Goal: Task Accomplishment & Management: Use online tool/utility

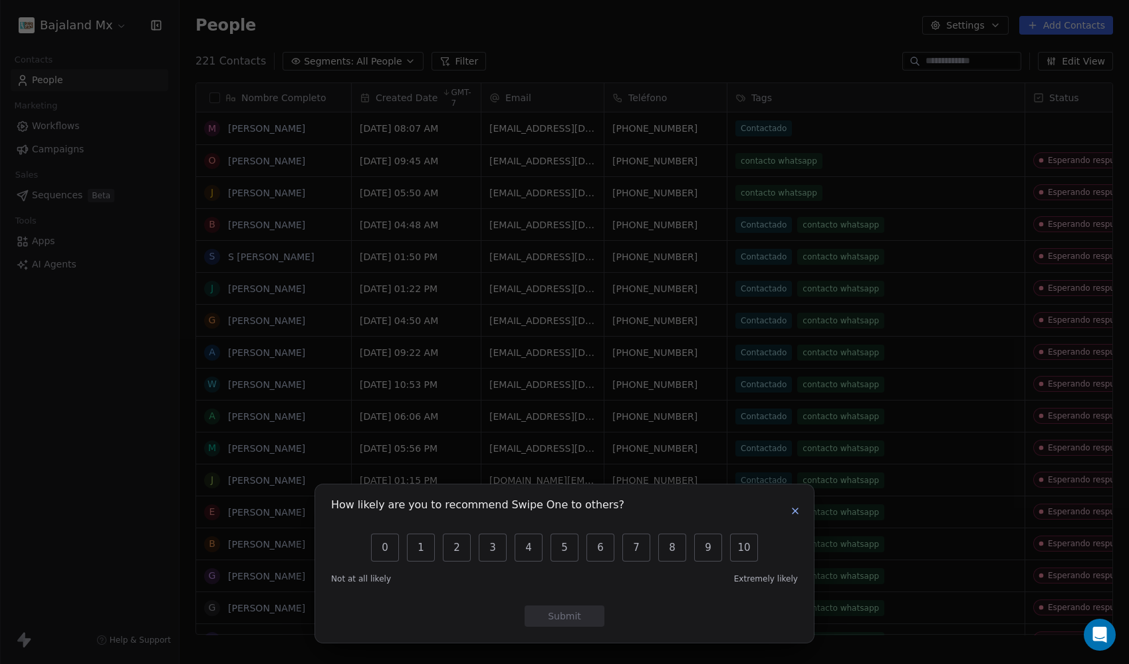
scroll to position [574, 939]
click at [800, 509] on icon "button" at bounding box center [795, 510] width 11 height 11
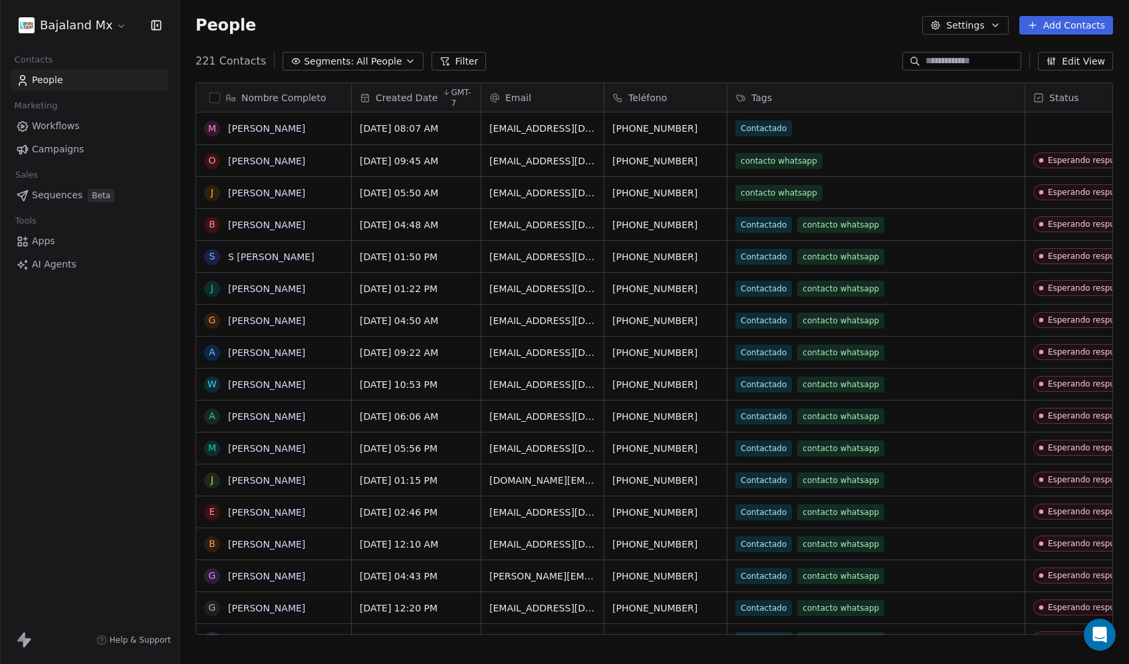
click at [109, 29] on html "Bajaland Mx Contacts People Marketing Workflows Campaigns Sales Sequences Beta …" at bounding box center [564, 332] width 1129 height 664
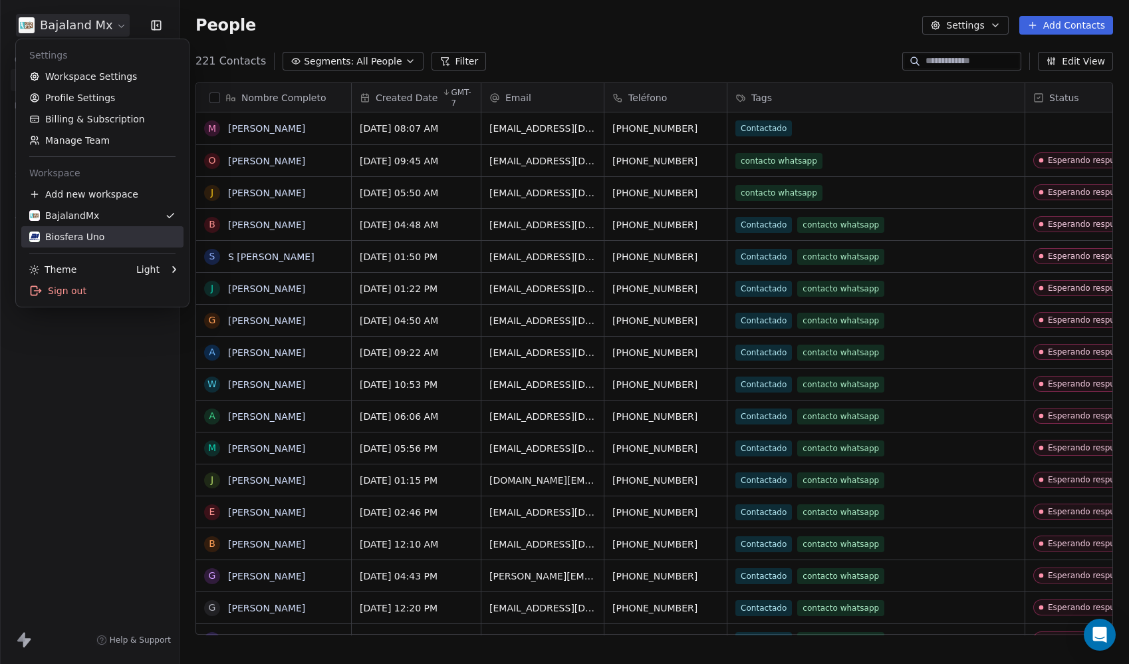
click at [81, 239] on div "Biosfera Uno" at bounding box center [66, 236] width 75 height 13
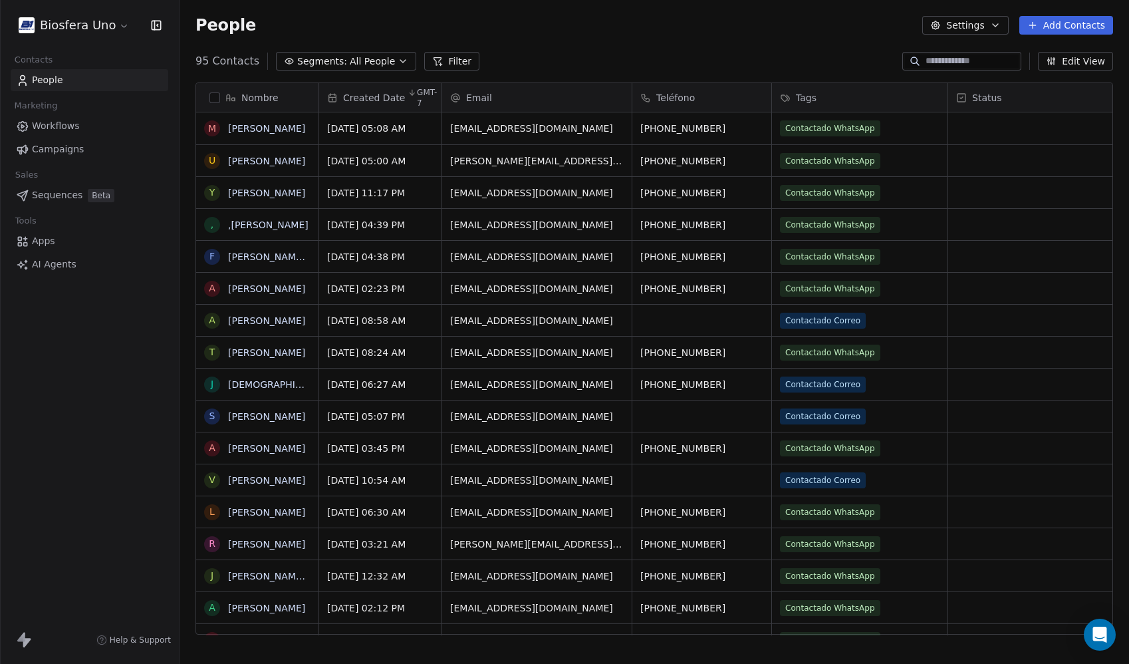
scroll to position [574, 939]
click at [1068, 25] on button "Add Contacts" at bounding box center [1066, 25] width 94 height 19
click at [1050, 72] on span "Import from CSV" at bounding box center [1063, 75] width 77 height 14
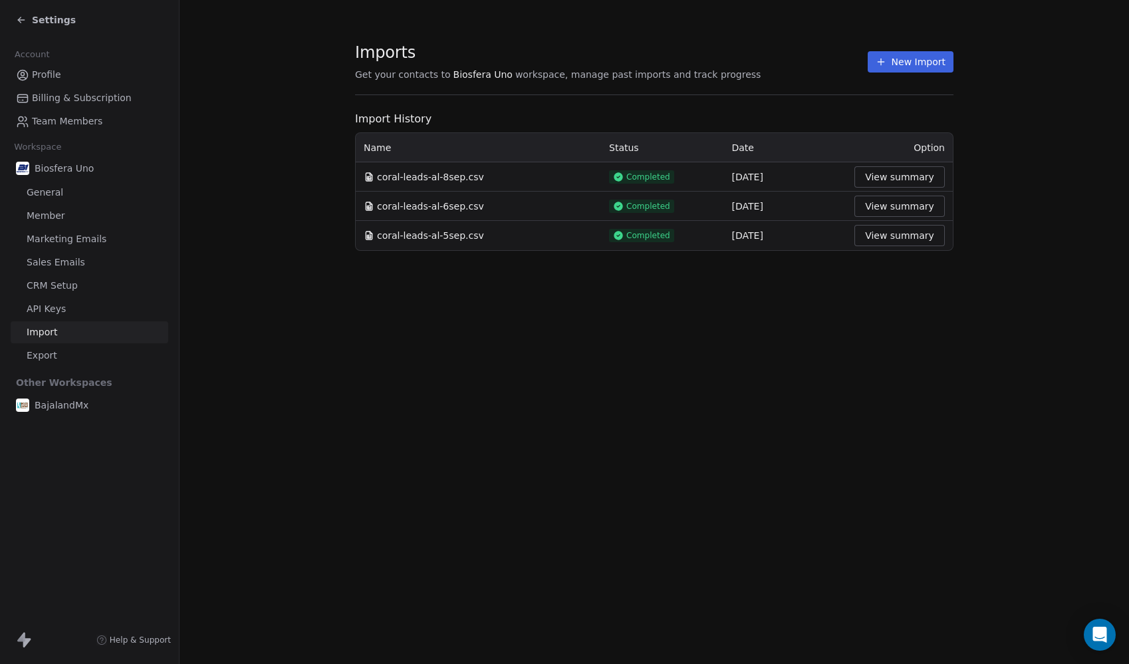
click at [910, 67] on button "New Import" at bounding box center [911, 61] width 86 height 21
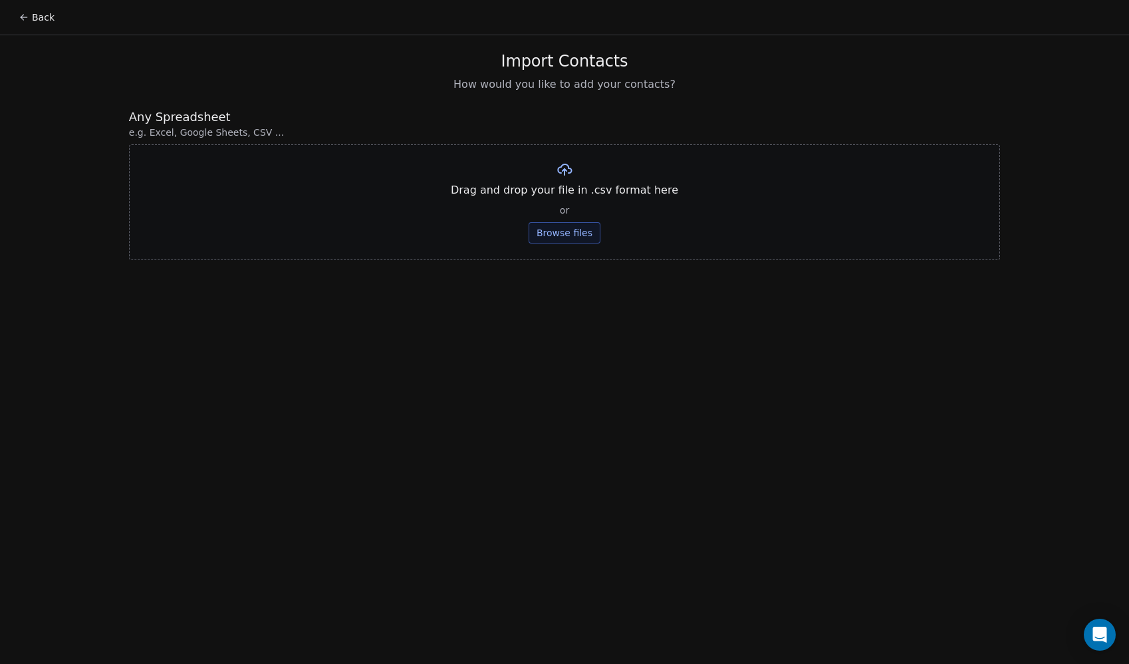
click at [560, 236] on button "Browse files" at bounding box center [565, 232] width 72 height 21
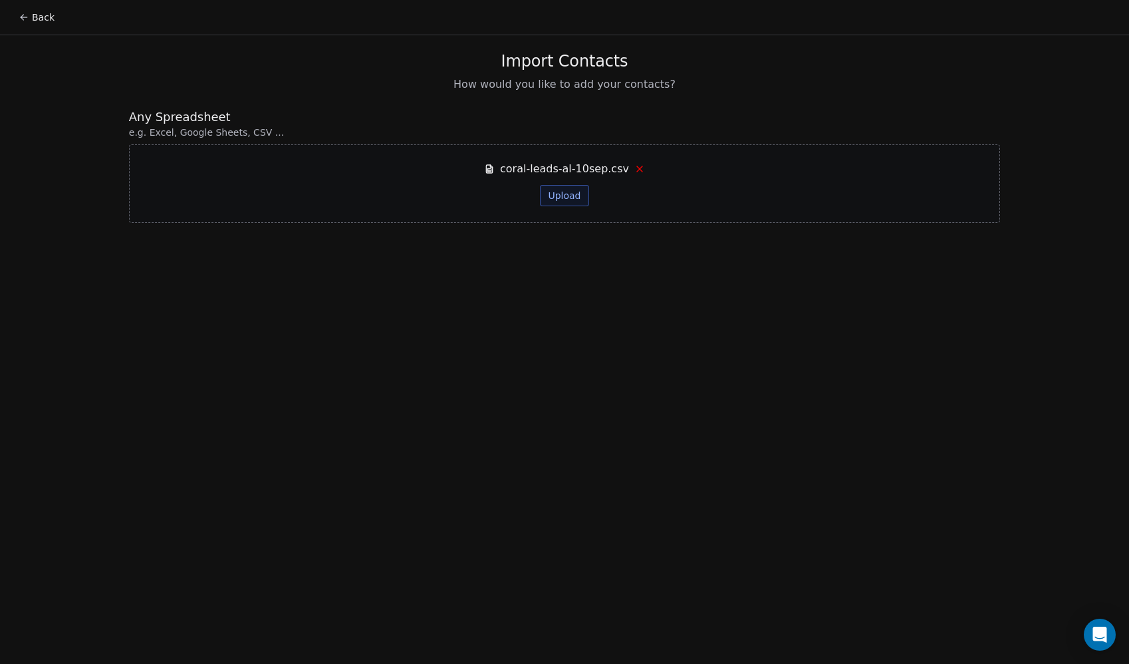
click at [572, 195] on button "Upload" at bounding box center [564, 195] width 49 height 21
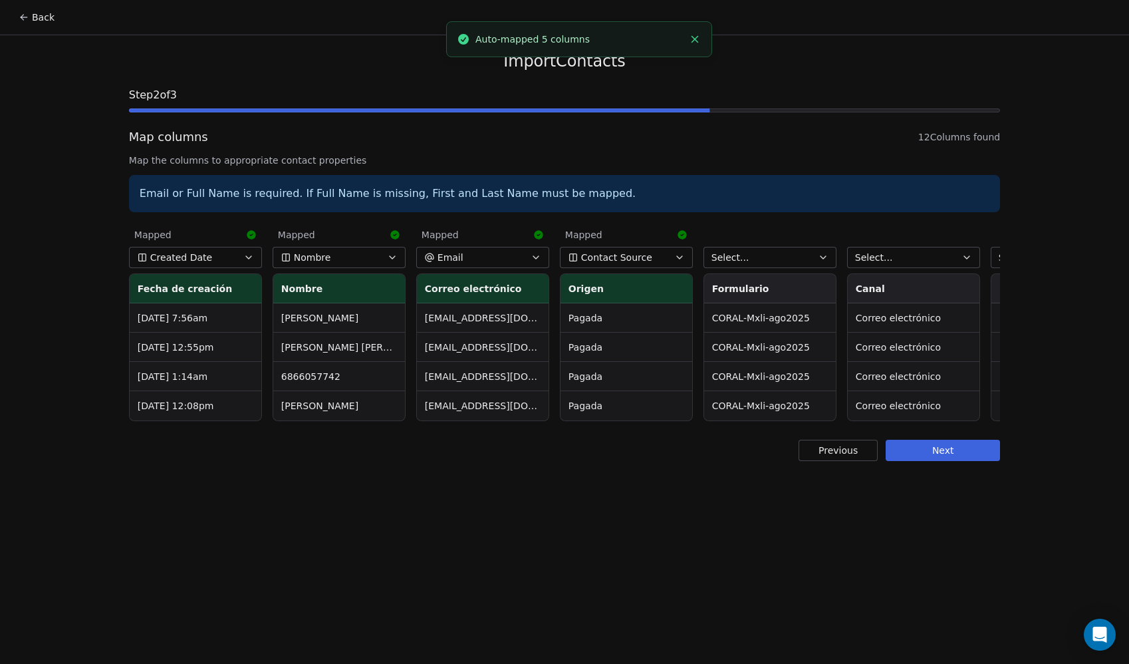
click at [593, 261] on span "Contact Source" at bounding box center [616, 257] width 71 height 13
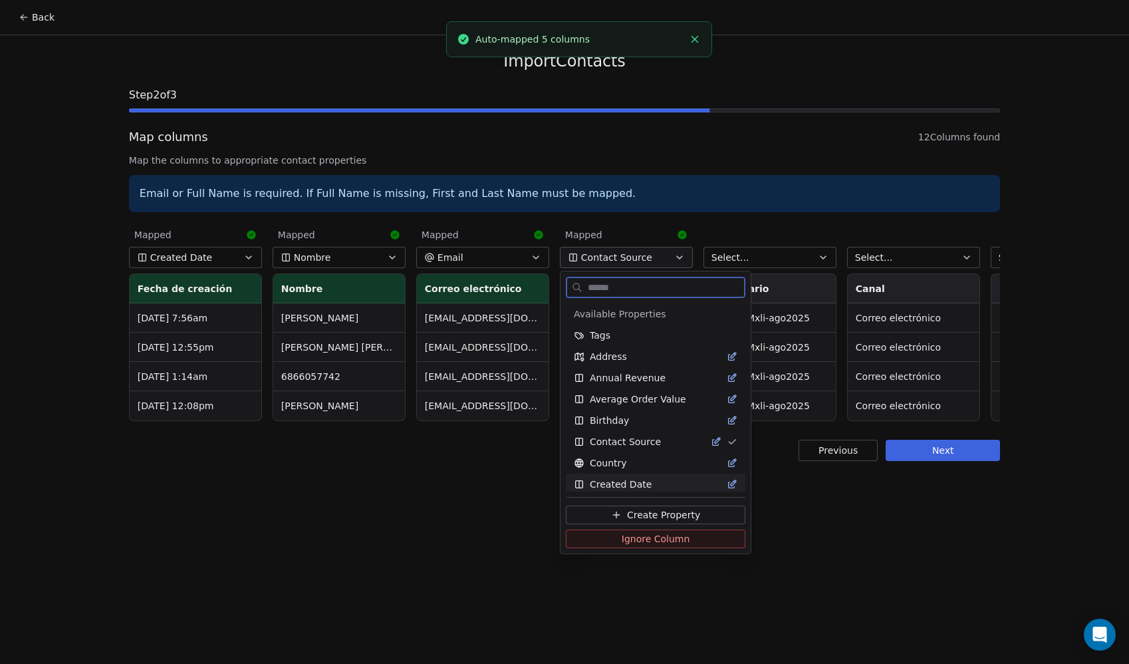
drag, startPoint x: 633, startPoint y: 537, endPoint x: 647, endPoint y: 521, distance: 21.7
click at [633, 537] on span "Ignore Column" at bounding box center [656, 538] width 68 height 13
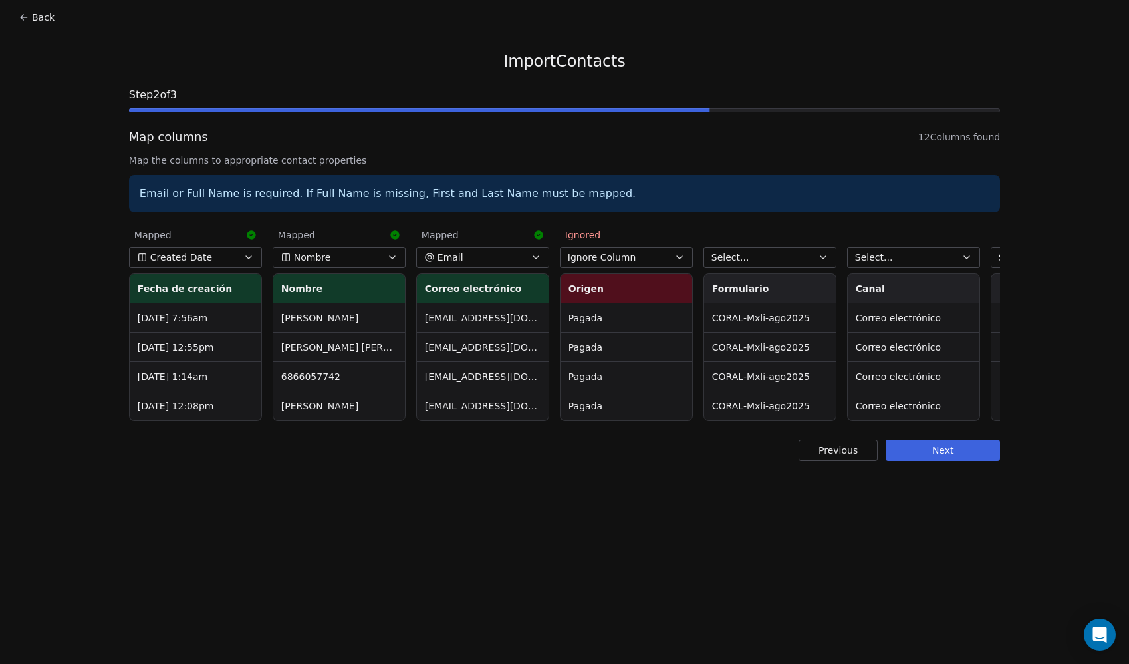
click at [733, 260] on span "Select..." at bounding box center [730, 257] width 38 height 13
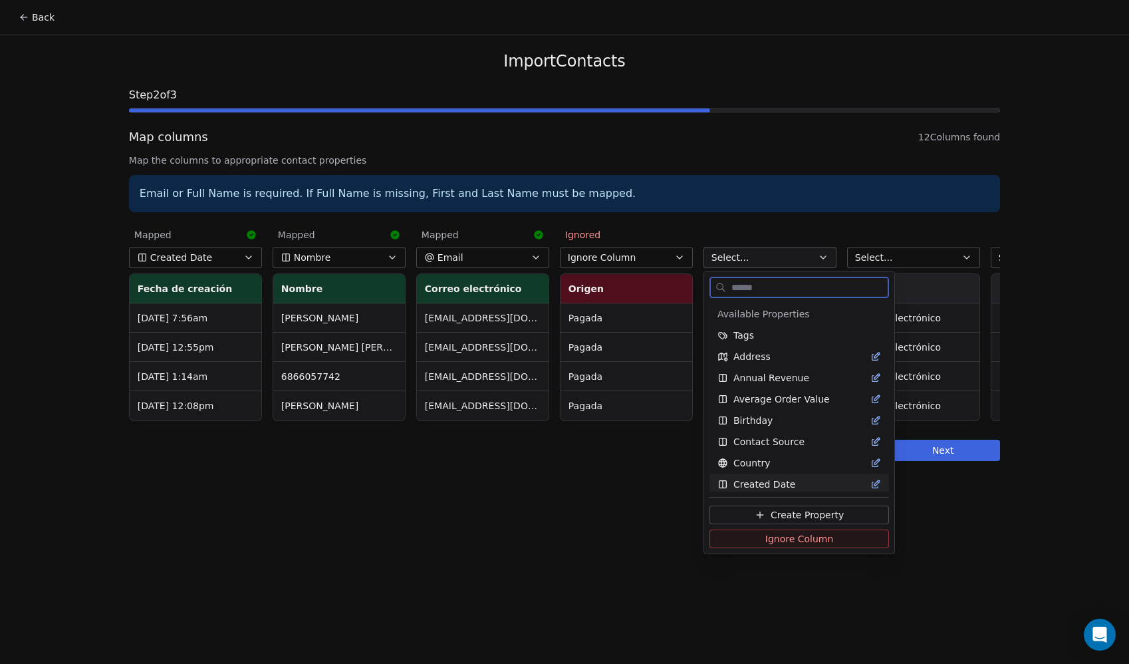
drag, startPoint x: 765, startPoint y: 541, endPoint x: 773, endPoint y: 528, distance: 14.9
click at [765, 540] on span "Ignore Column" at bounding box center [799, 538] width 68 height 13
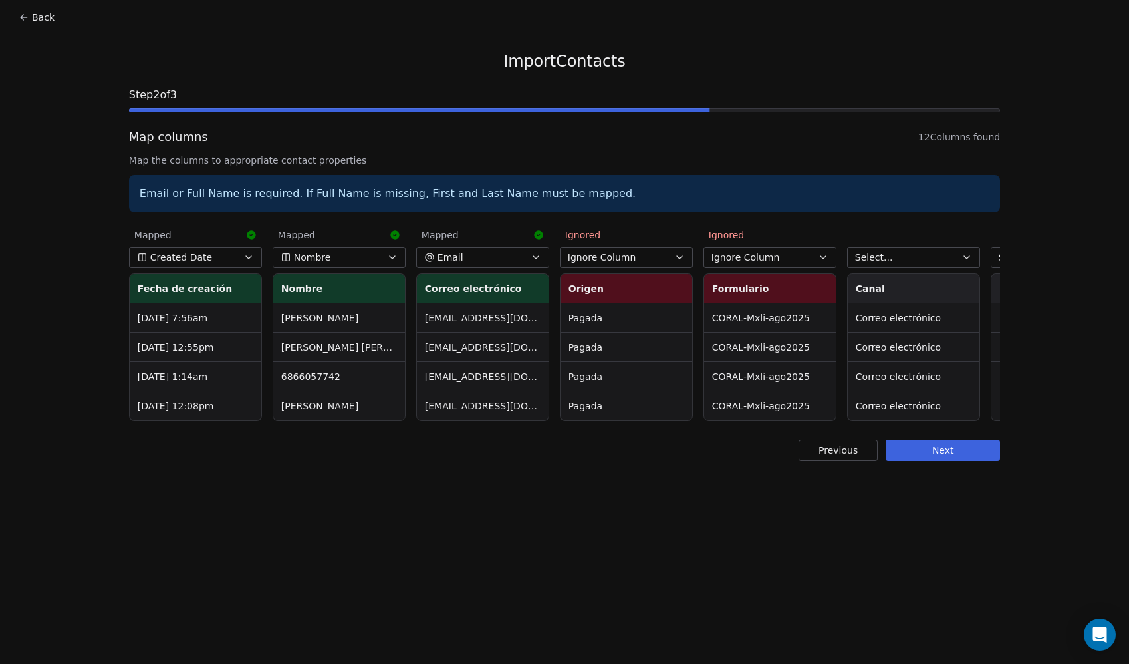
click at [875, 259] on span "Select..." at bounding box center [874, 257] width 38 height 13
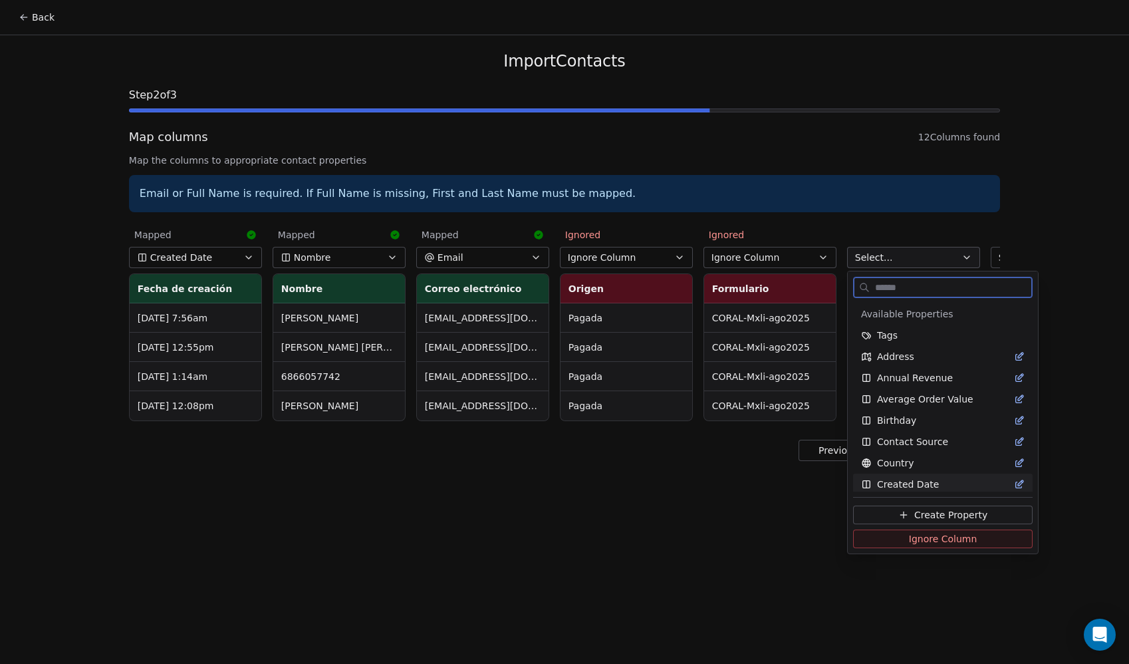
click at [904, 540] on button "Ignore Column" at bounding box center [943, 538] width 180 height 19
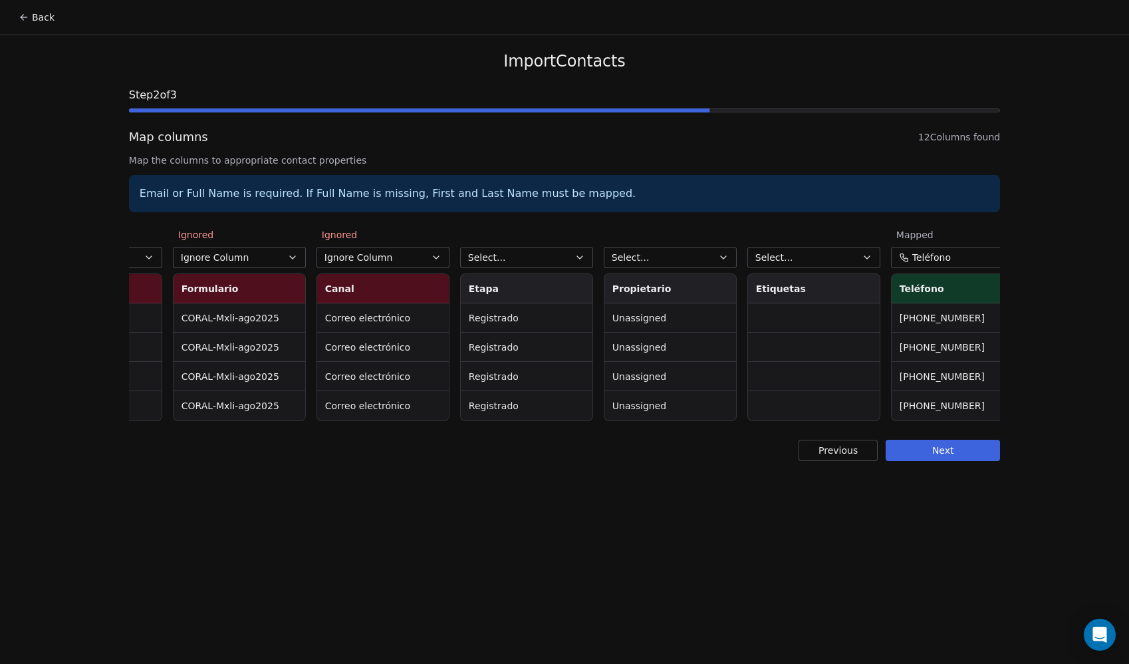
scroll to position [0, 535]
click at [541, 259] on button "Select..." at bounding box center [521, 257] width 133 height 21
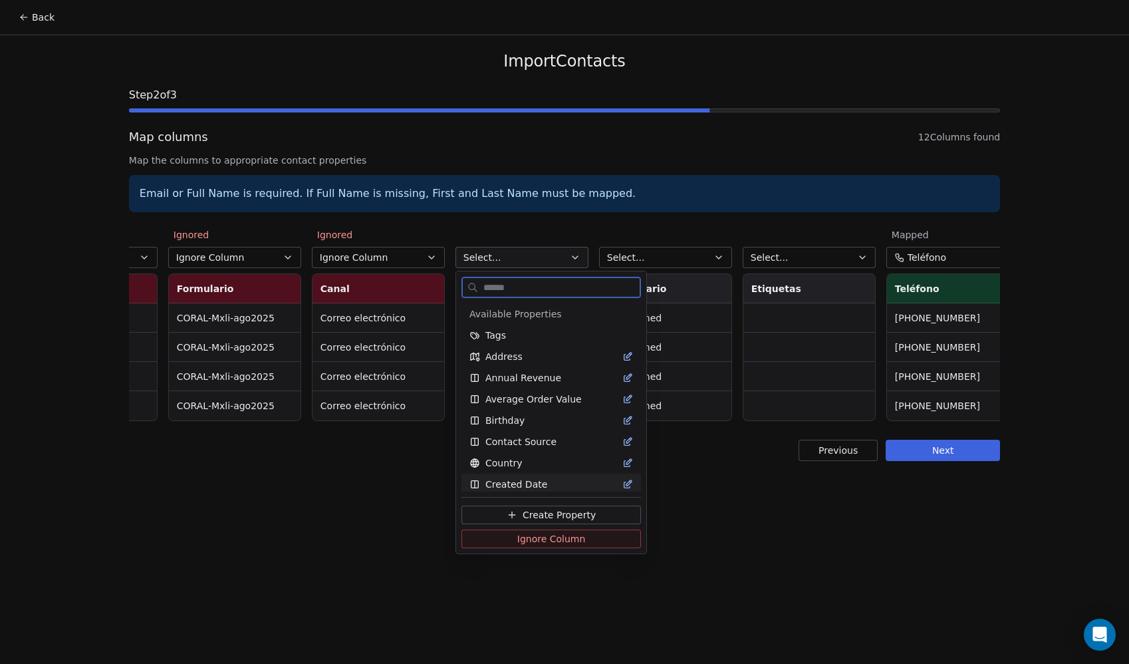
click at [542, 539] on span "Ignore Column" at bounding box center [551, 538] width 68 height 13
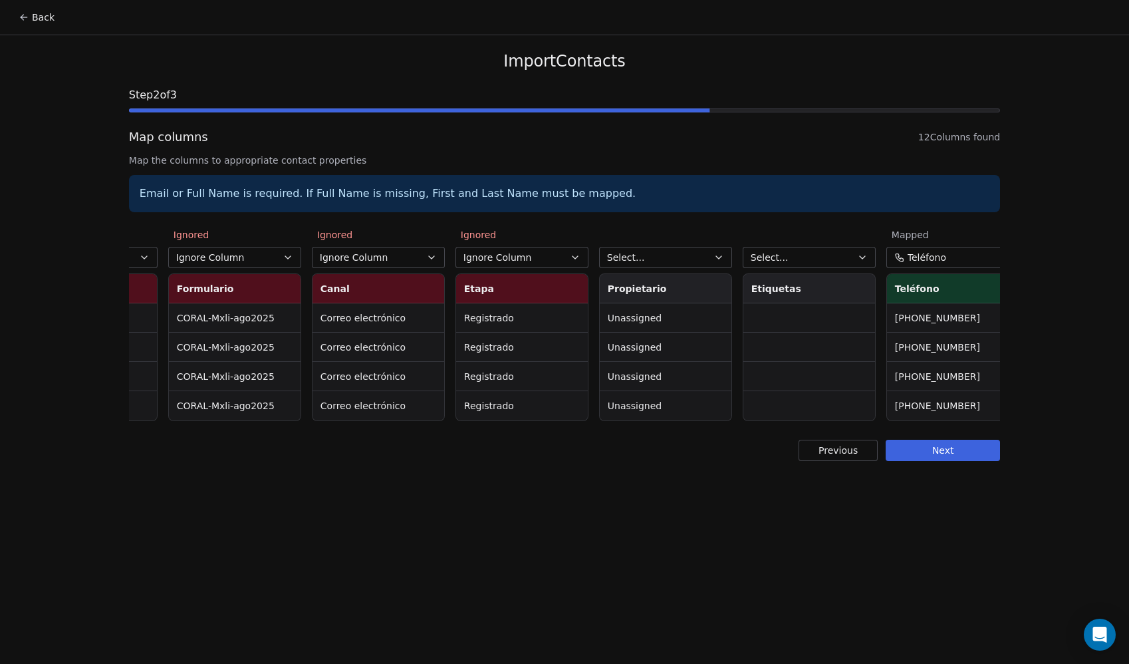
click at [650, 255] on button "Select..." at bounding box center [665, 257] width 133 height 21
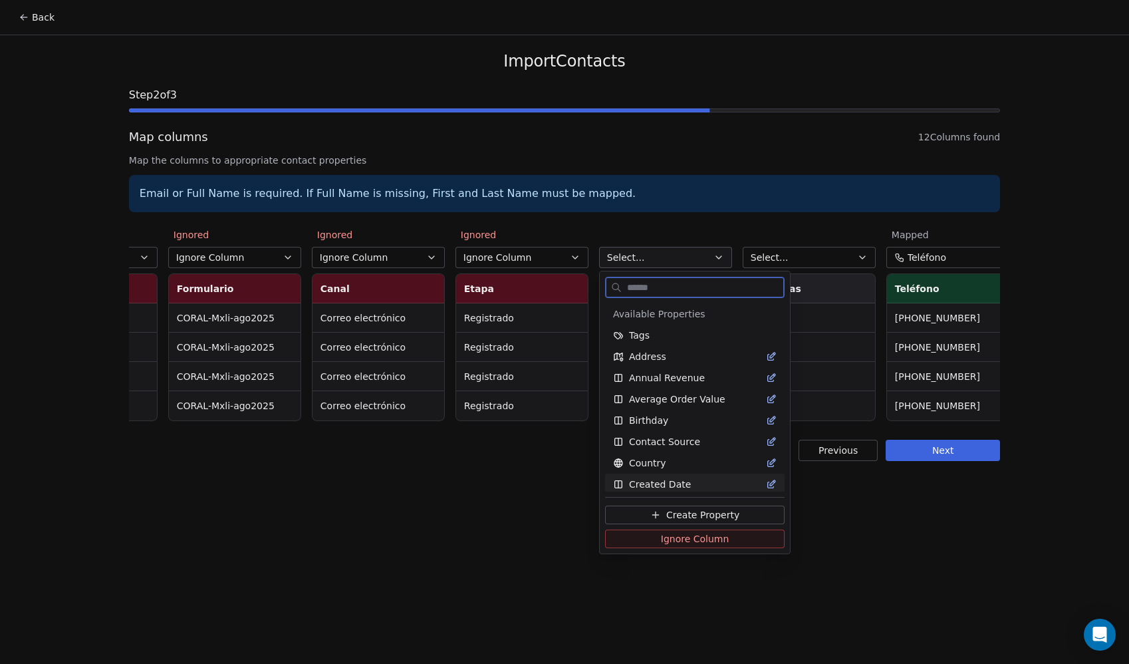
click at [661, 545] on span "Ignore Column" at bounding box center [695, 538] width 68 height 13
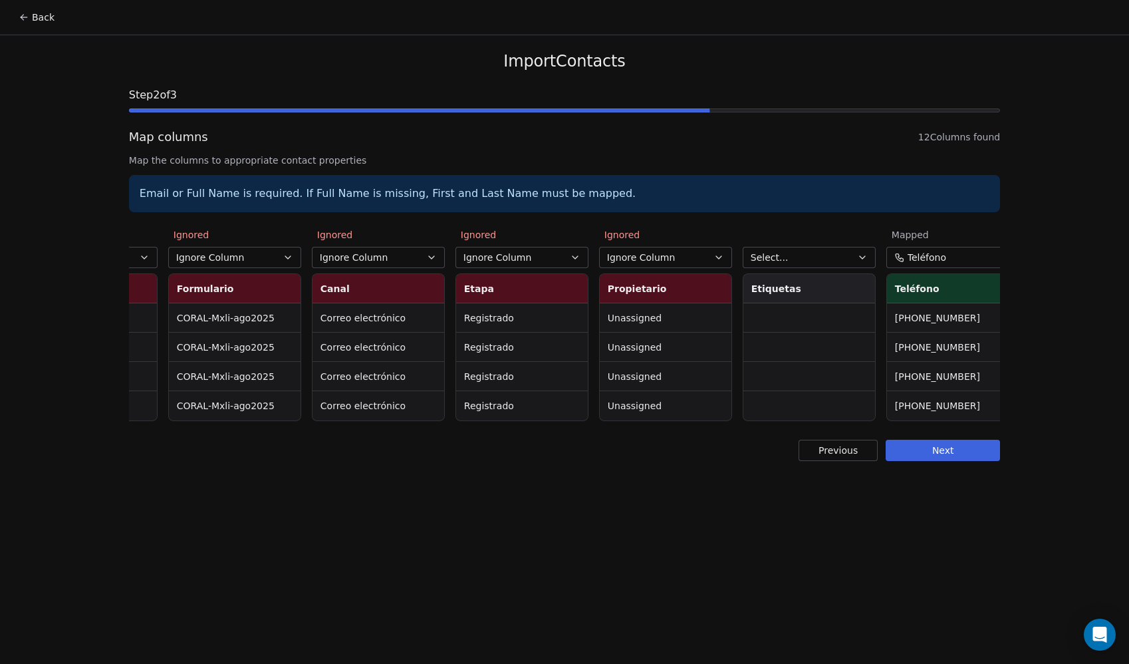
click at [782, 255] on span "Select..." at bounding box center [770, 257] width 38 height 13
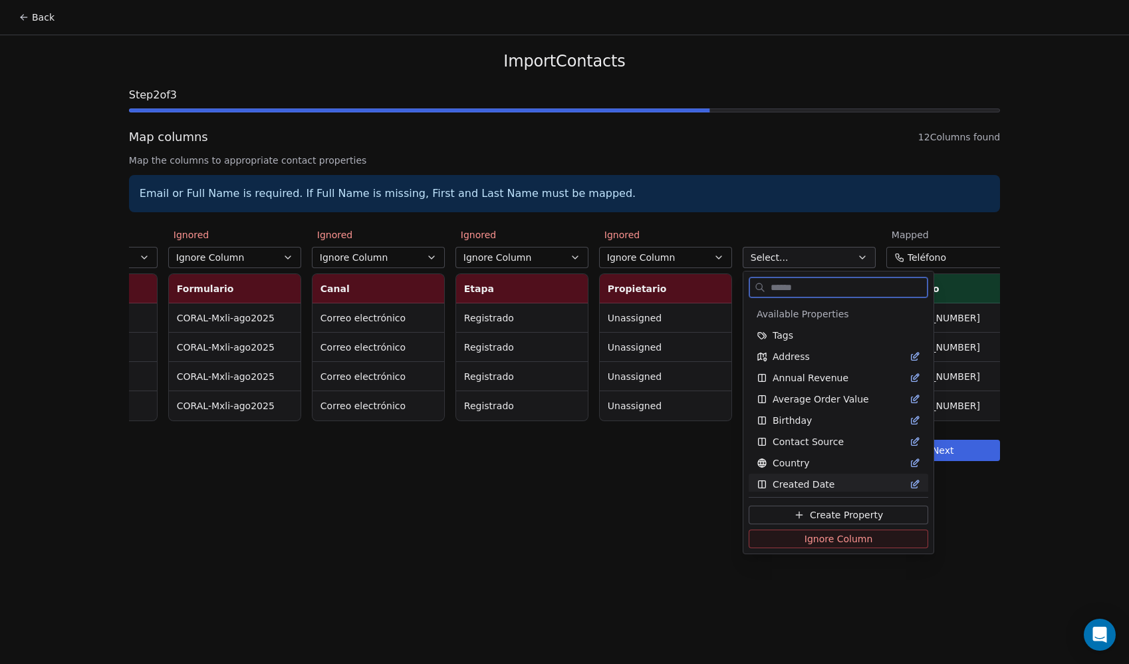
click at [810, 540] on span "Ignore Column" at bounding box center [838, 538] width 68 height 13
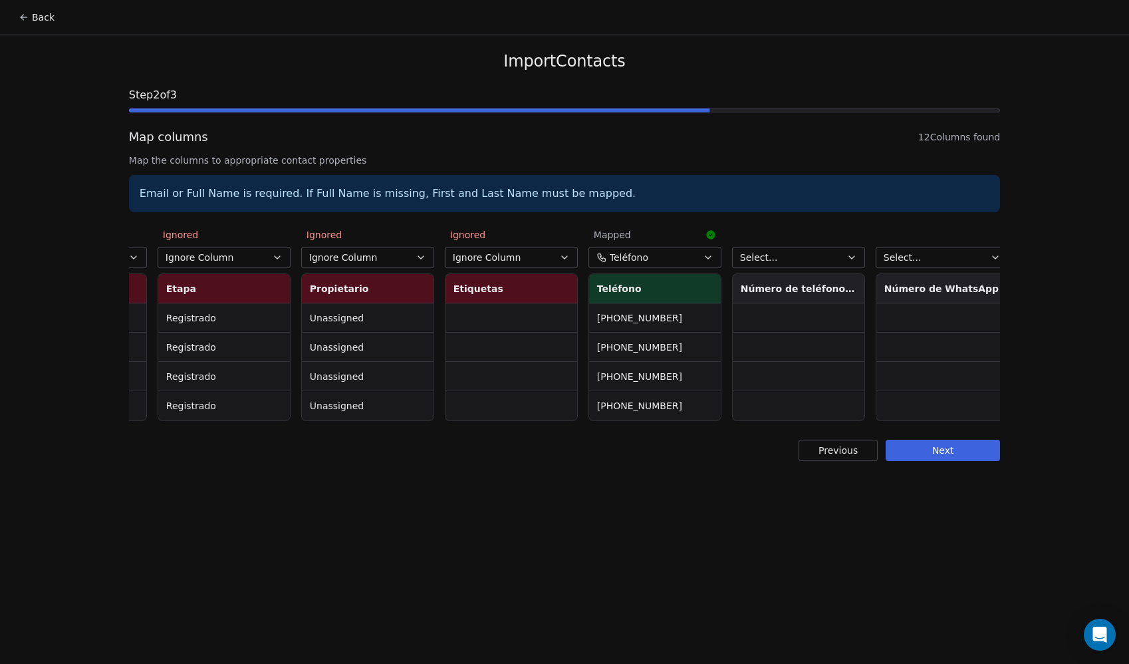
scroll to position [0, 842]
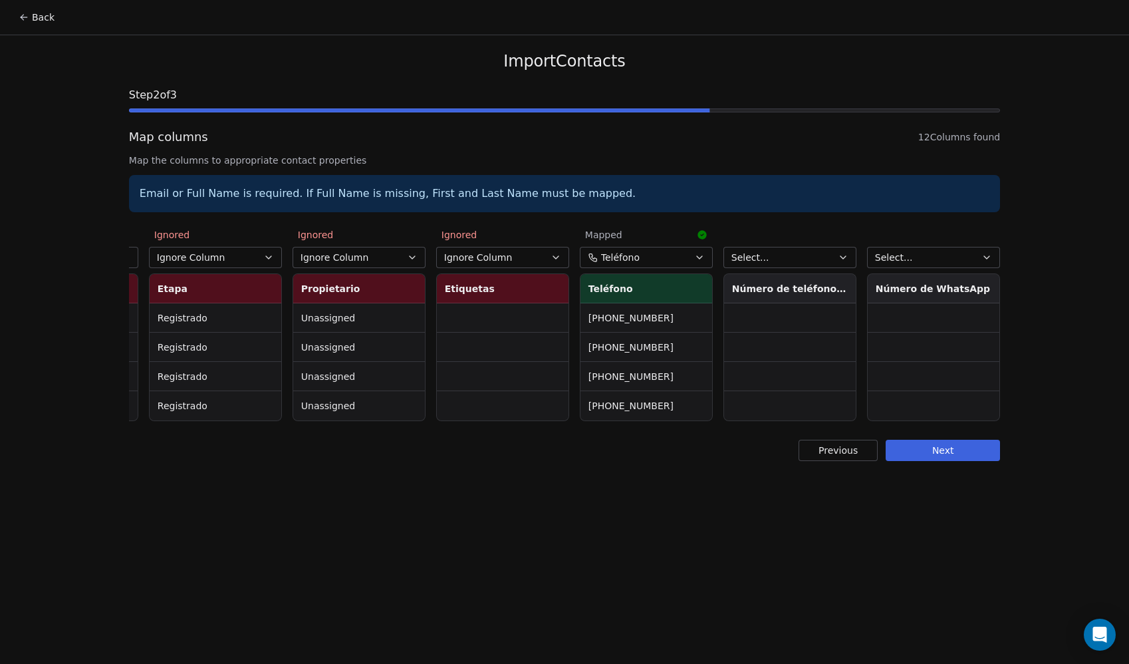
click at [797, 263] on button "Select..." at bounding box center [789, 257] width 133 height 21
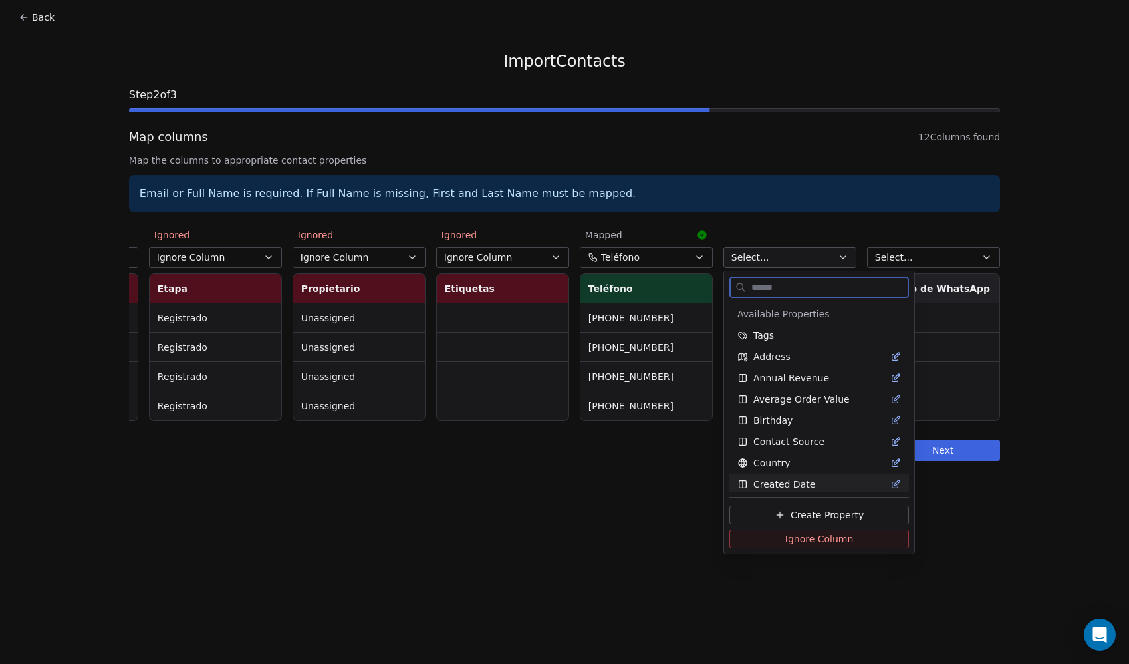
click at [818, 538] on span "Ignore Column" at bounding box center [819, 538] width 68 height 13
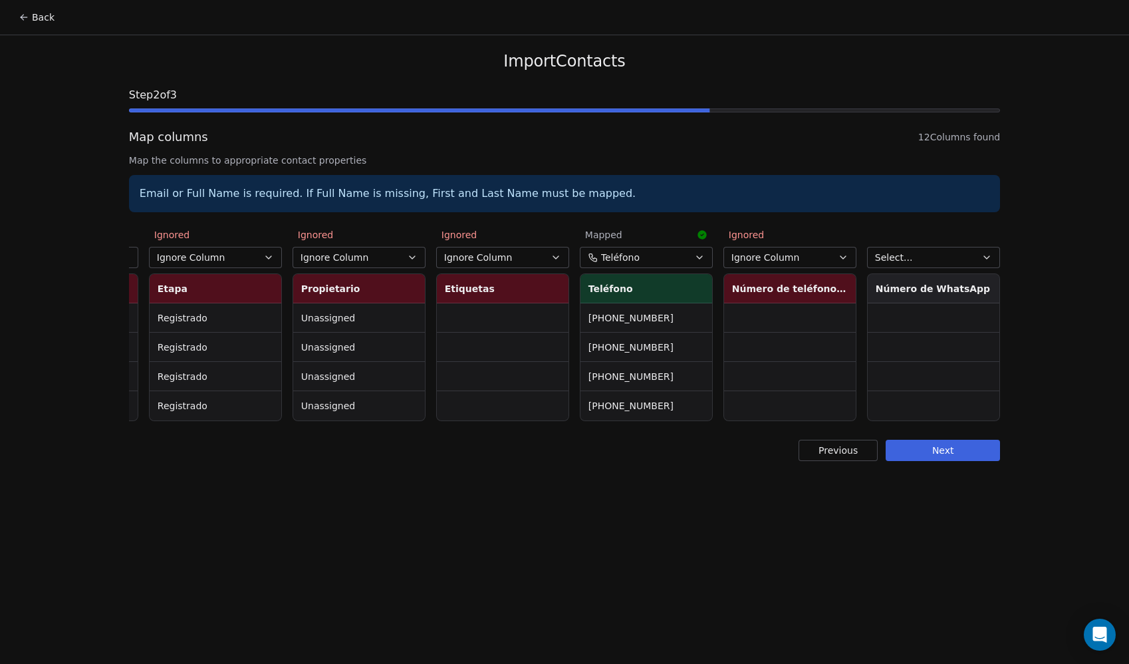
click at [909, 261] on span "Select..." at bounding box center [894, 257] width 38 height 13
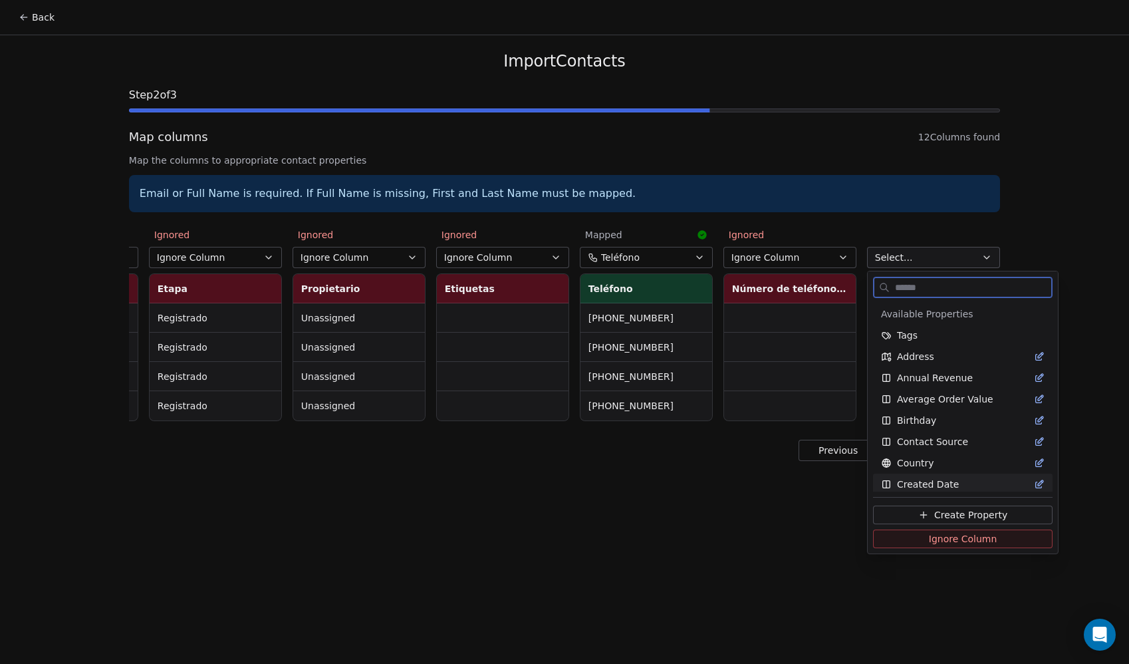
click at [917, 537] on button "Ignore Column" at bounding box center [963, 538] width 180 height 19
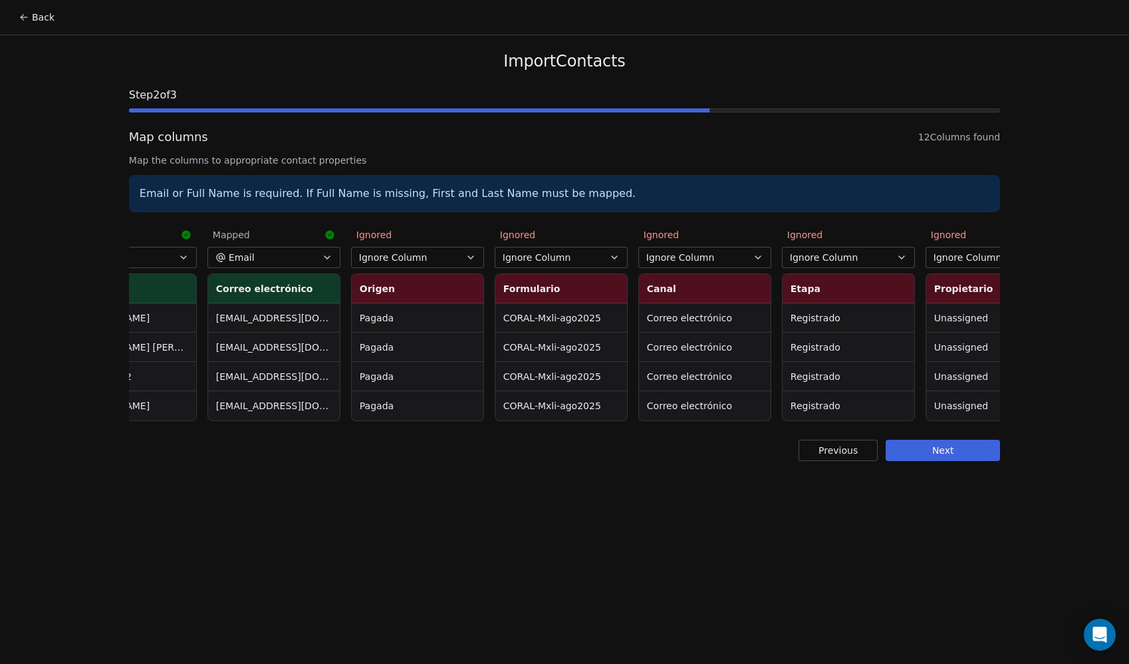
scroll to position [0, 0]
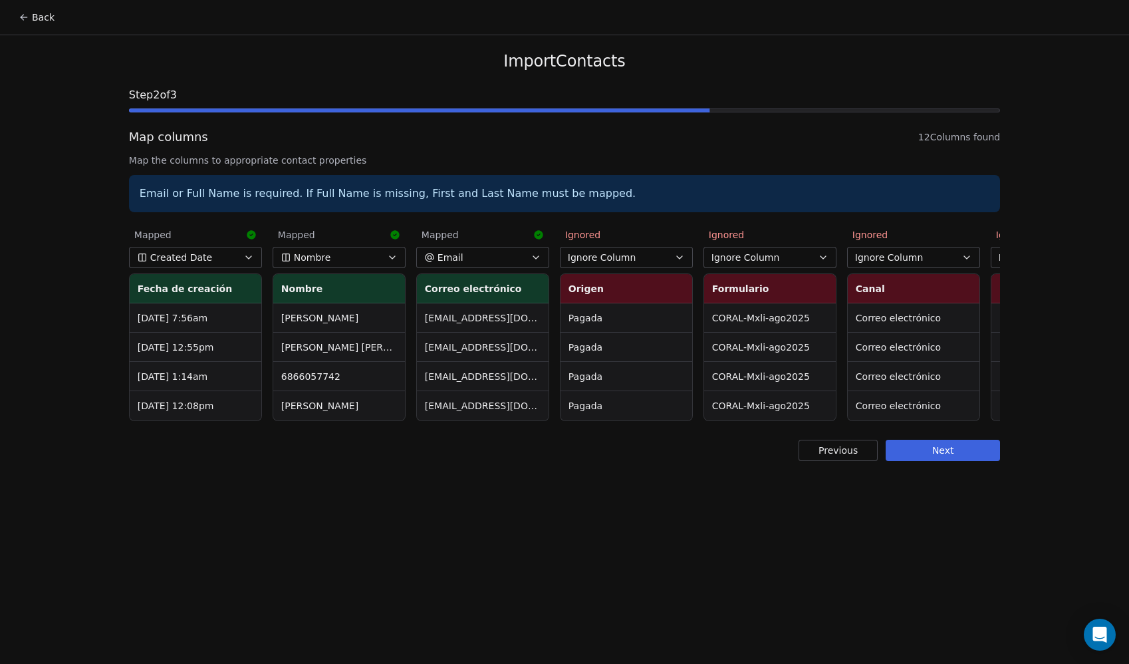
click at [949, 460] on button "Next" at bounding box center [943, 449] width 114 height 21
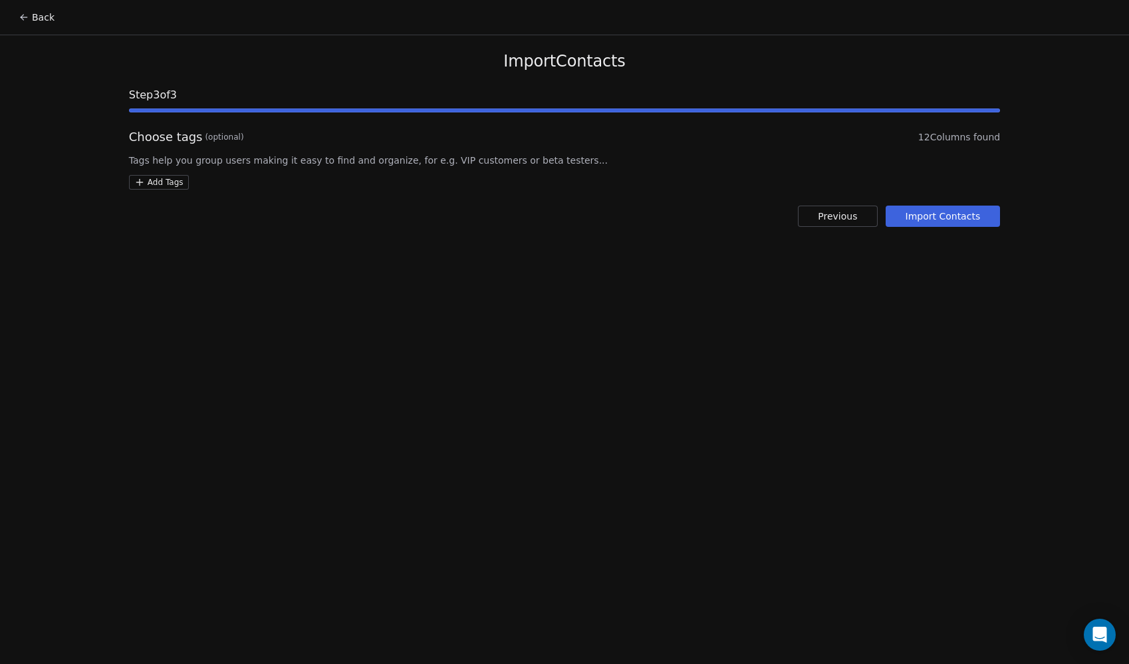
click at [949, 214] on button "Import Contacts" at bounding box center [943, 215] width 115 height 21
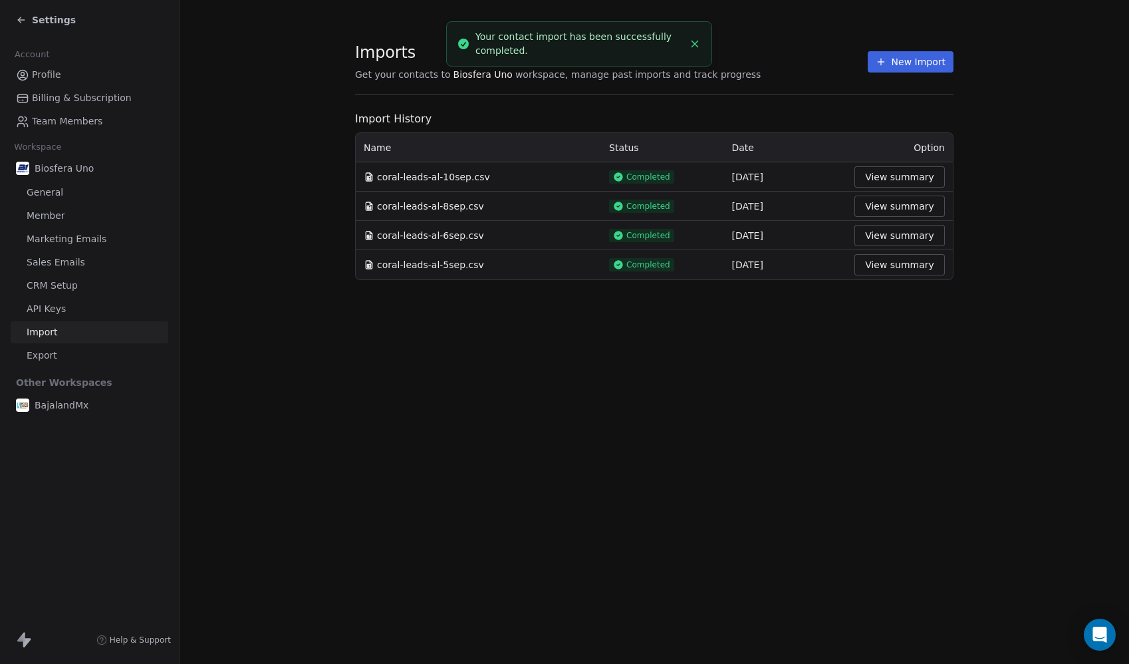
click at [53, 21] on span "Settings" at bounding box center [54, 19] width 44 height 13
